Goal: Information Seeking & Learning: Learn about a topic

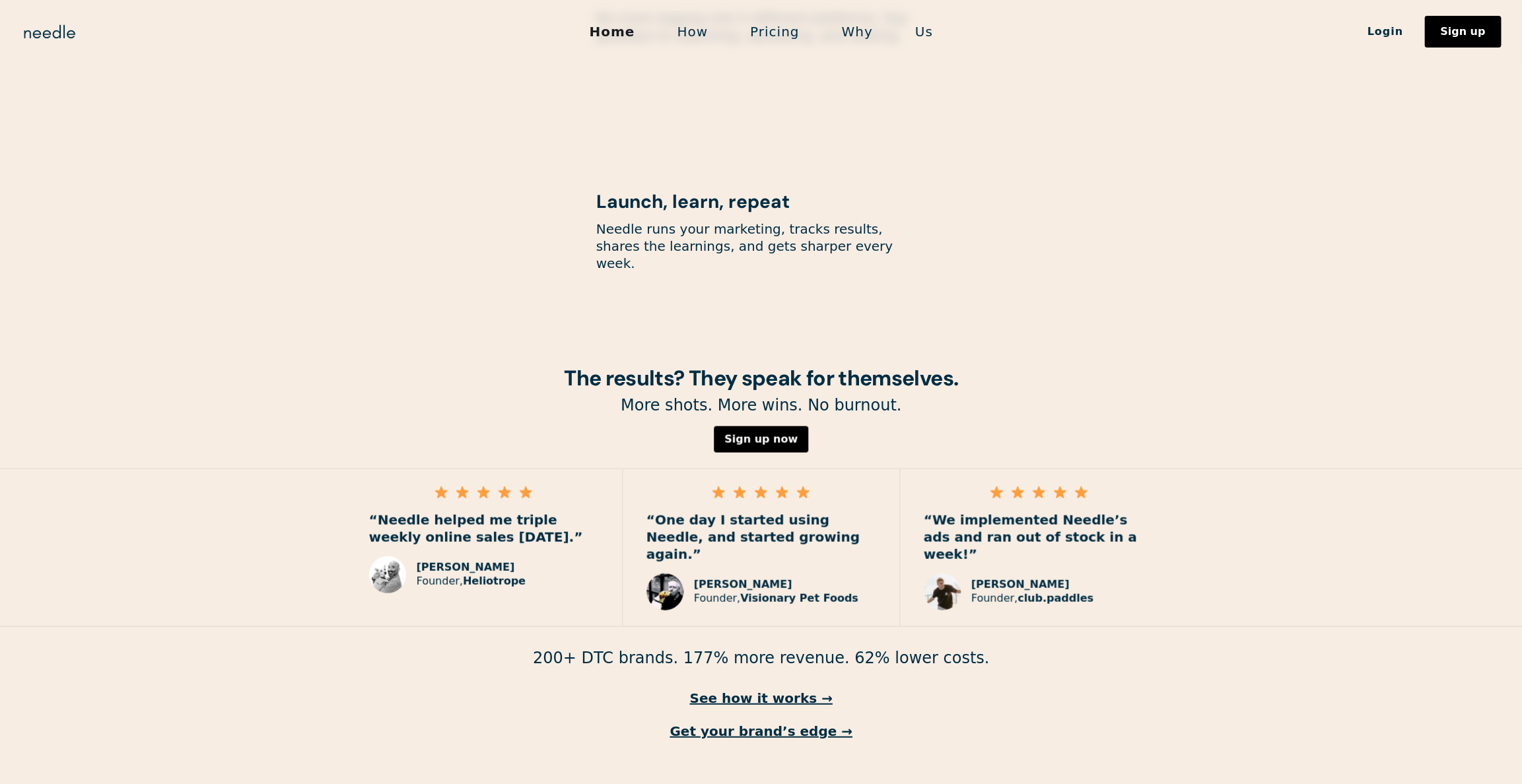
scroll to position [1638, 0]
click at [725, 688] on link "See how it works →" at bounding box center [761, 696] width 1522 height 17
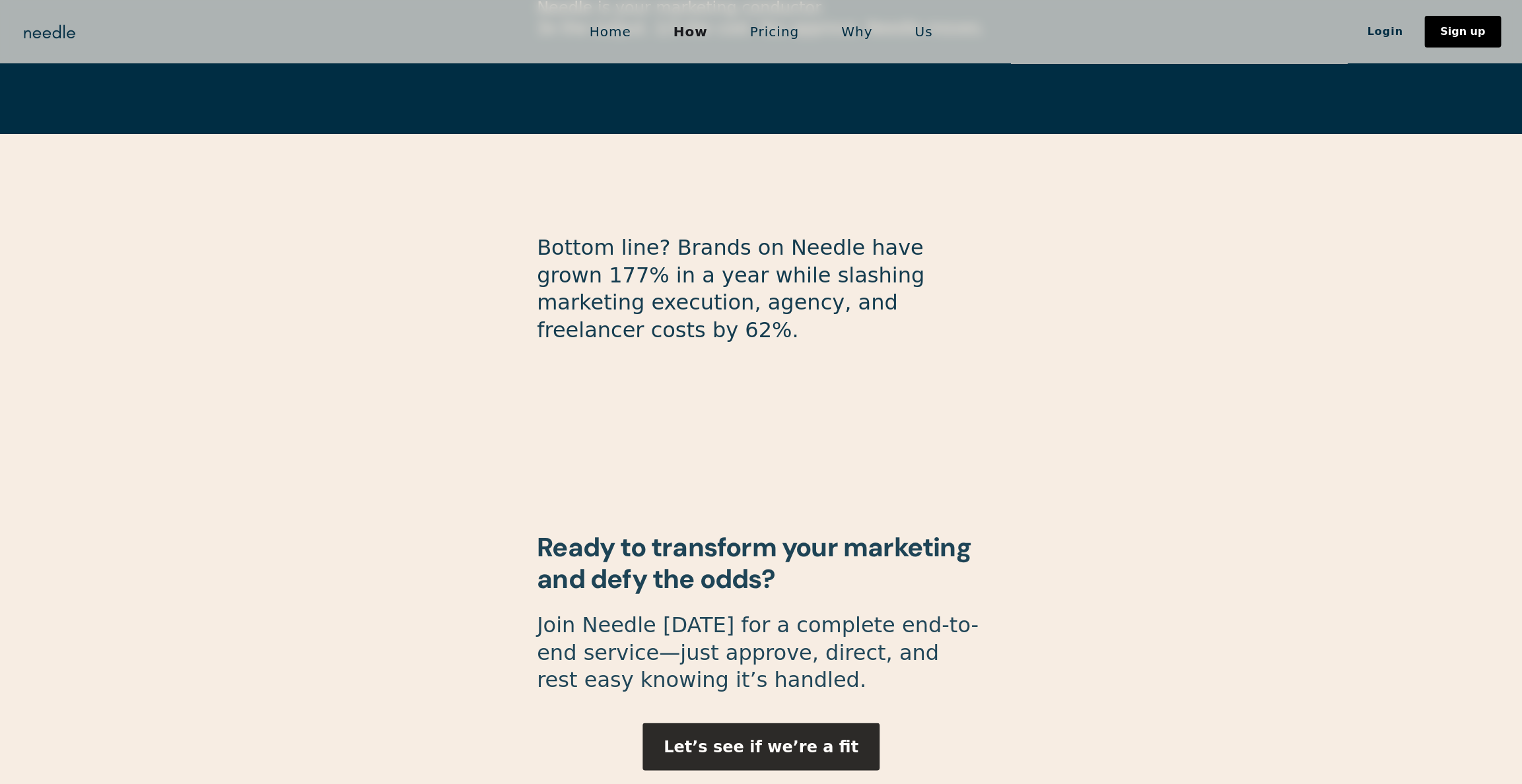
scroll to position [3307, 0]
